Goal: Task Accomplishment & Management: Manage account settings

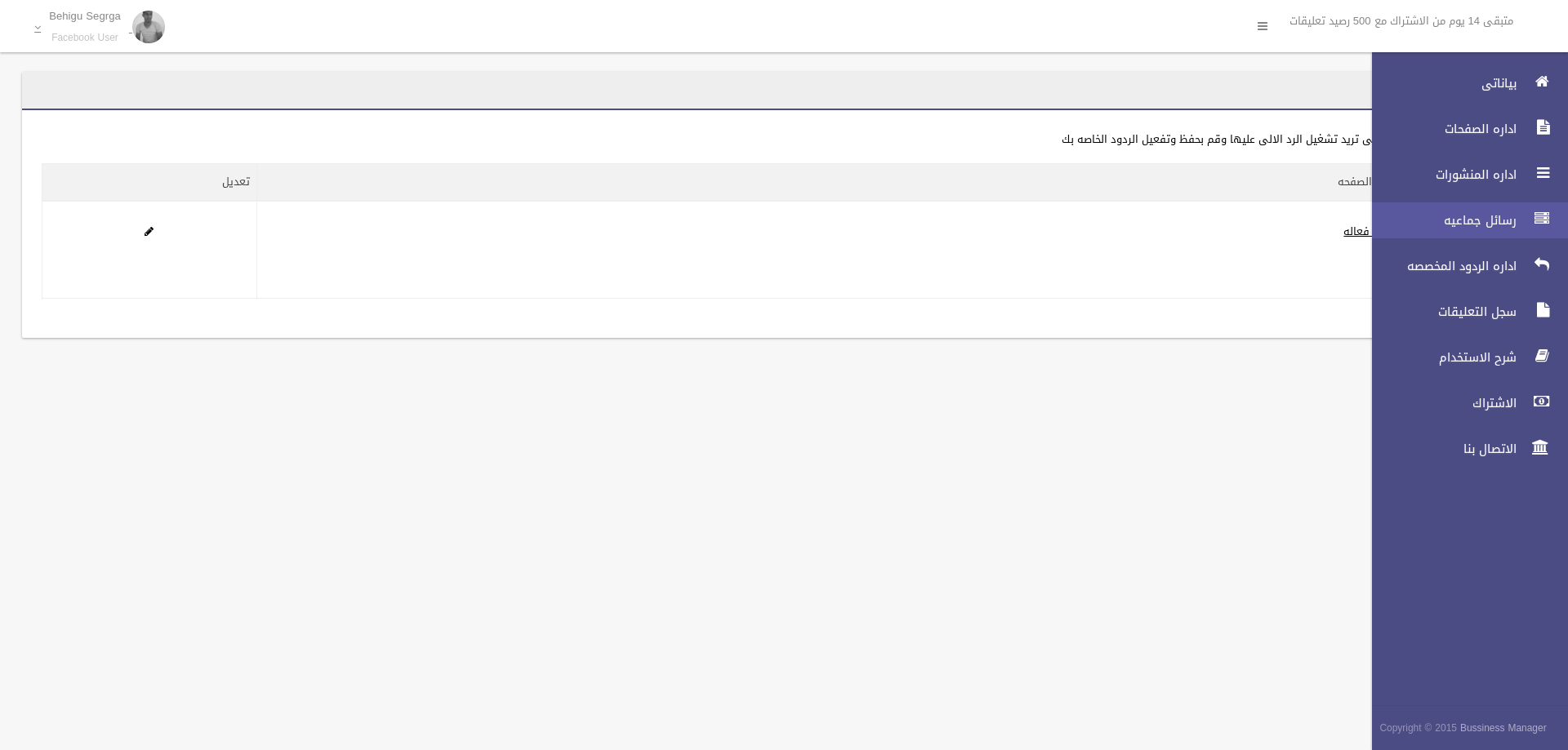
click at [1395, 229] on link "رسائل جماعيه" at bounding box center [1463, 221] width 210 height 36
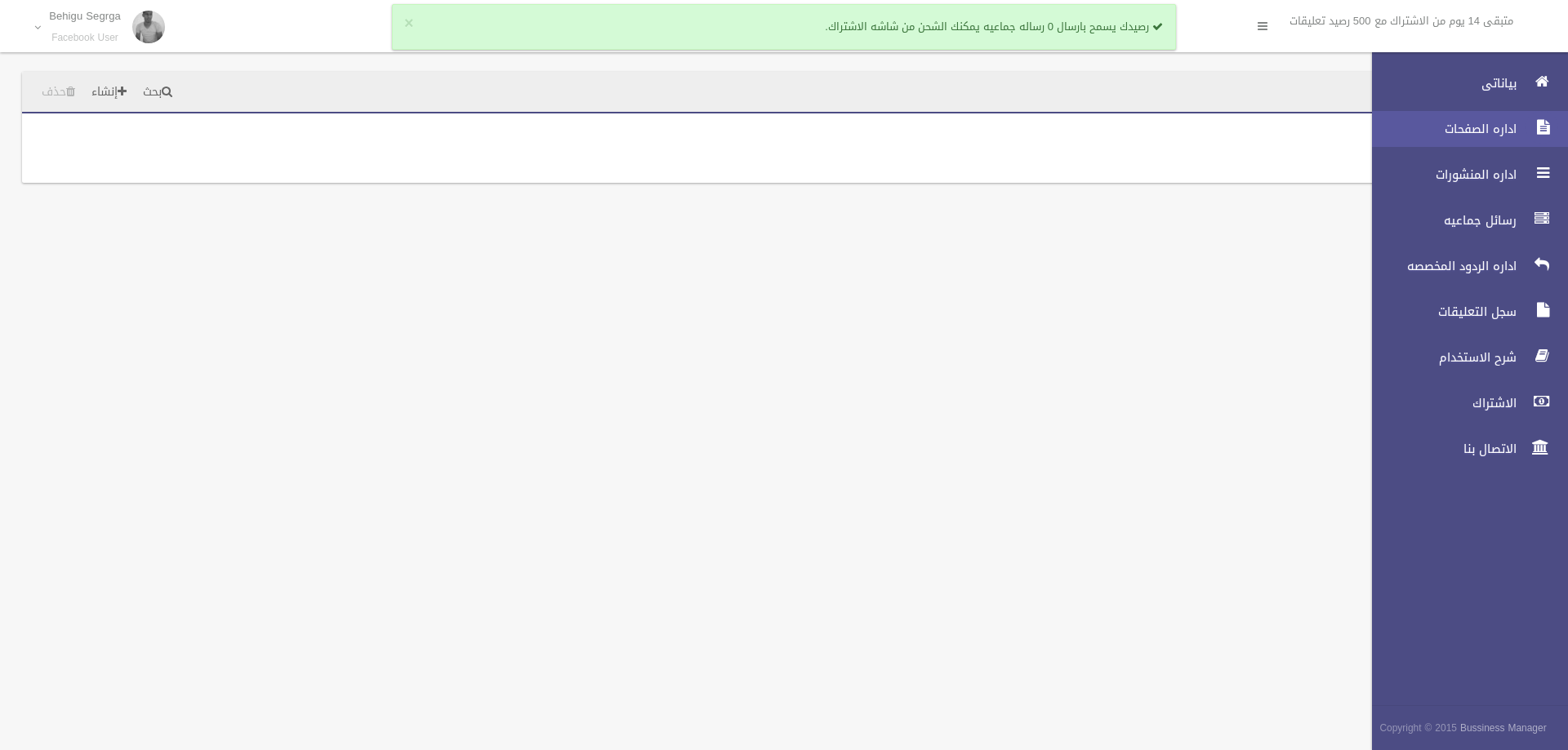
click at [1533, 138] on div at bounding box center [1542, 127] width 33 height 33
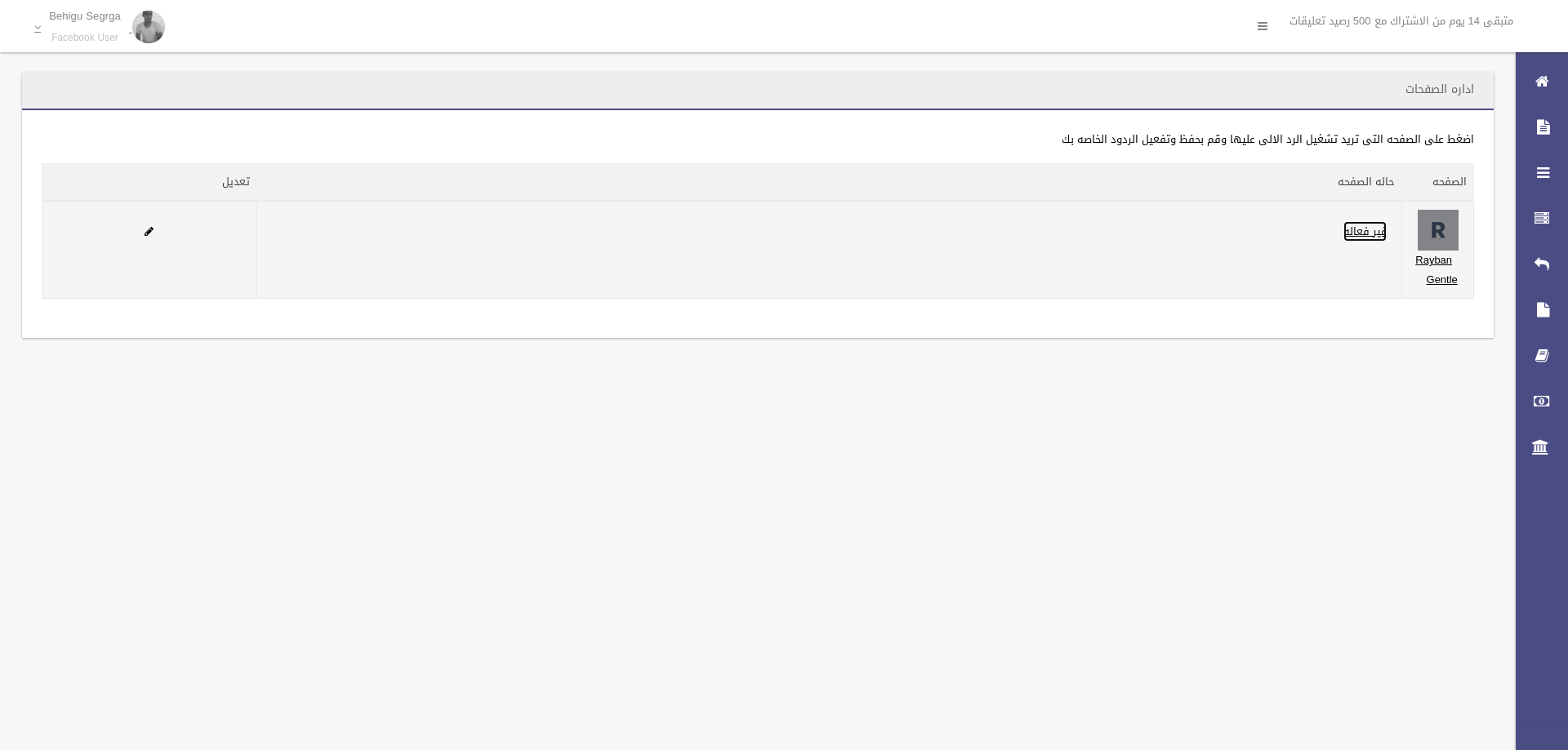
click at [1359, 232] on link "غير فعاله" at bounding box center [1365, 231] width 43 height 21
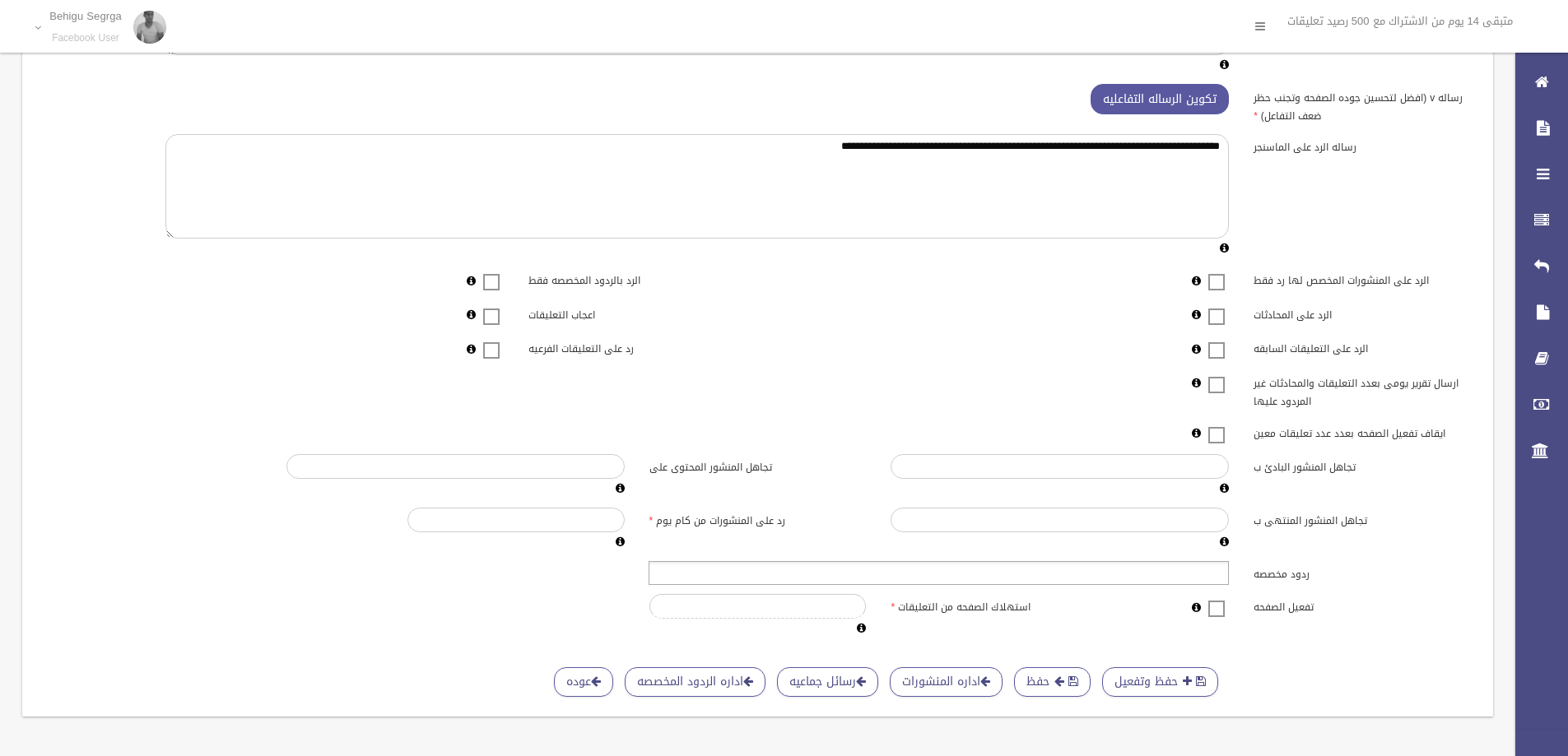
click at [1209, 567] on ul at bounding box center [938, 572] width 581 height 24
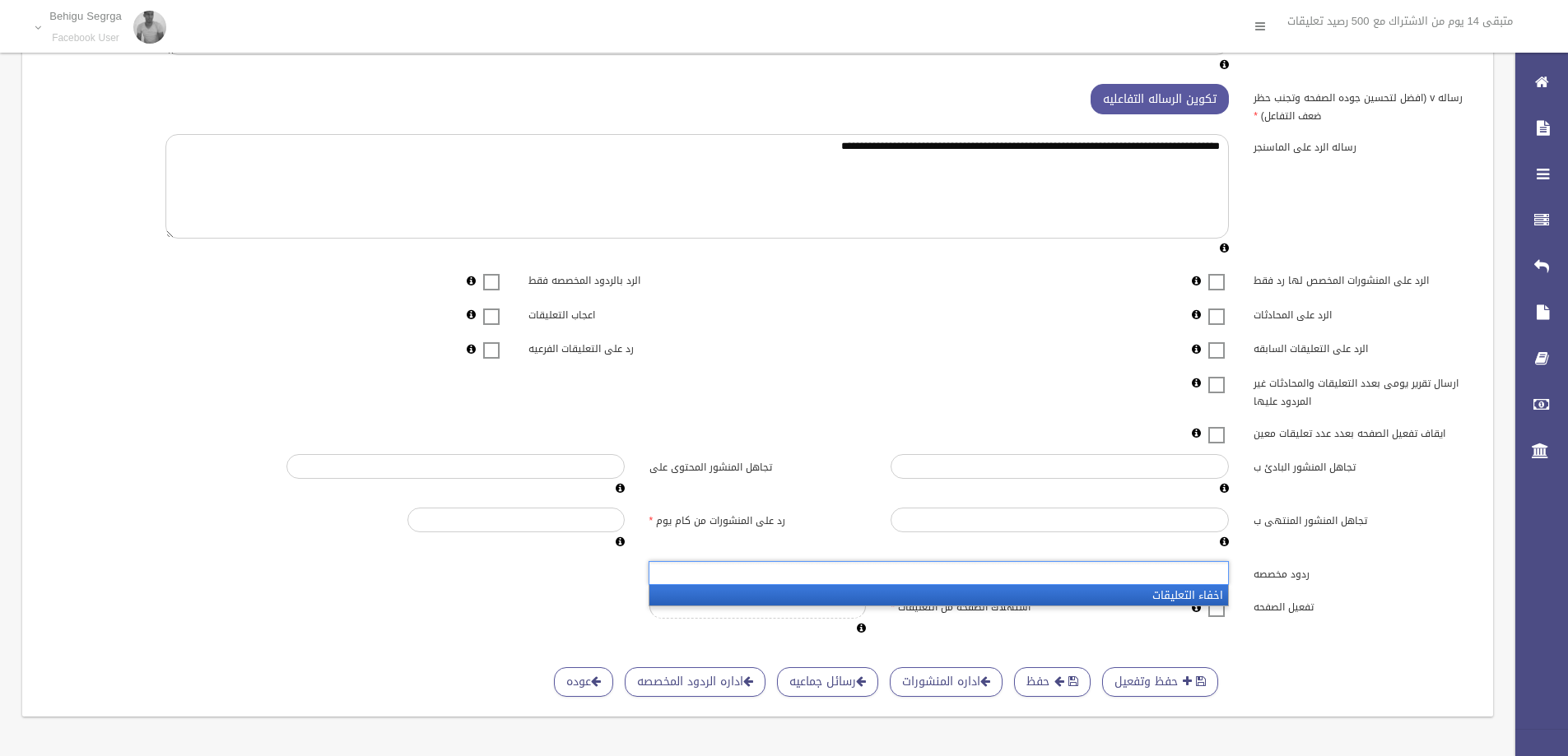
click at [1210, 592] on li "اخفاء التعليقات" at bounding box center [938, 595] width 579 height 21
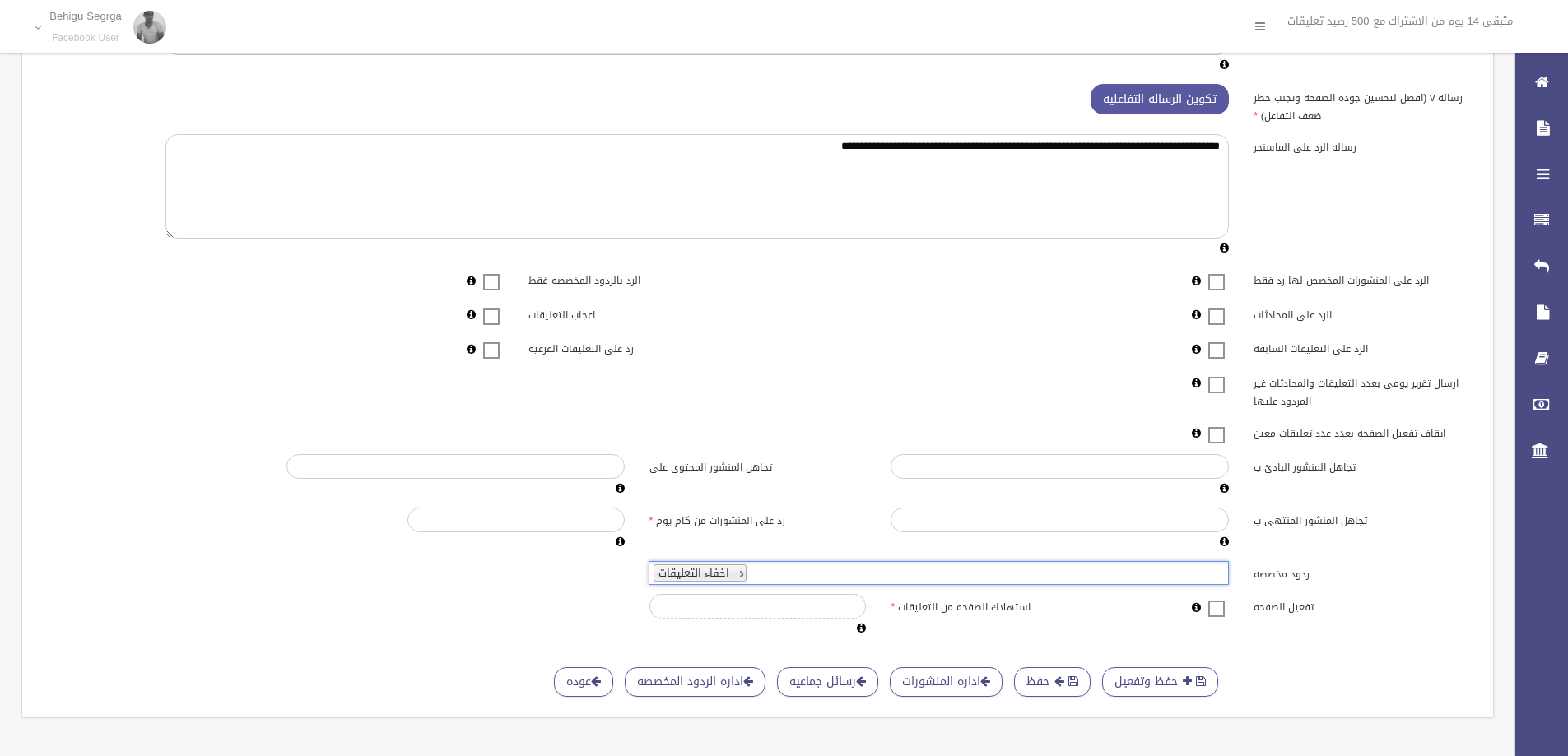
click at [1220, 598] on span at bounding box center [1215, 598] width 24 height 0
click at [1194, 670] on button "حفظ وتفعيل" at bounding box center [1159, 682] width 116 height 31
